Goal: Task Accomplishment & Management: Manage account settings

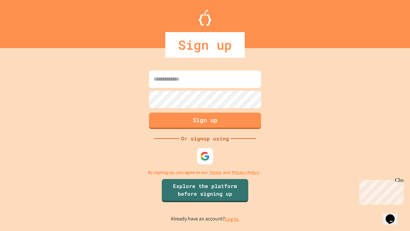
click at [233, 219] on link "Log in." at bounding box center [232, 219] width 15 height 7
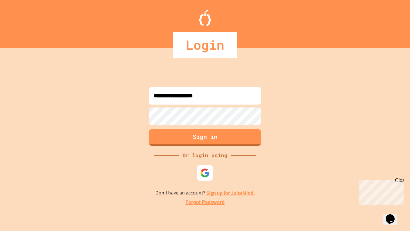
type input "**********"
